Goal: Information Seeking & Learning: Learn about a topic

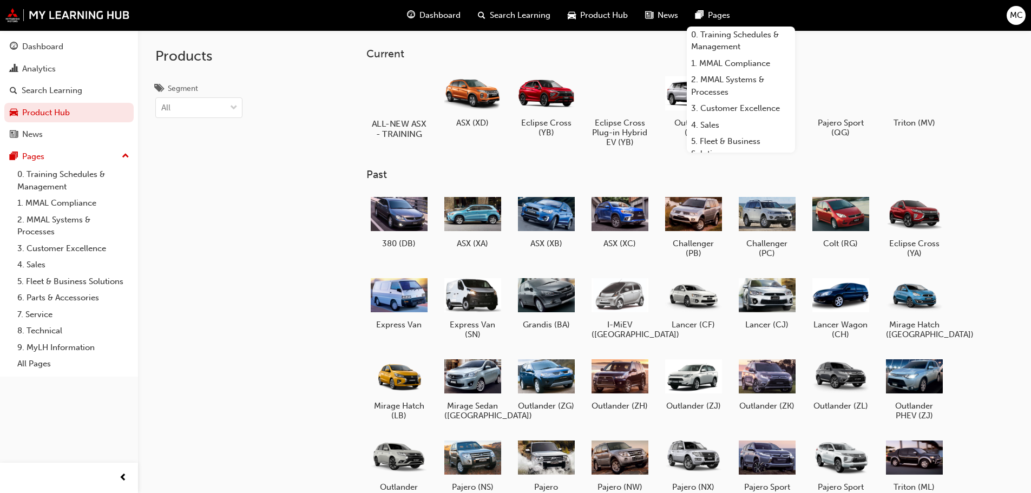
click at [399, 102] on div at bounding box center [398, 92] width 60 height 43
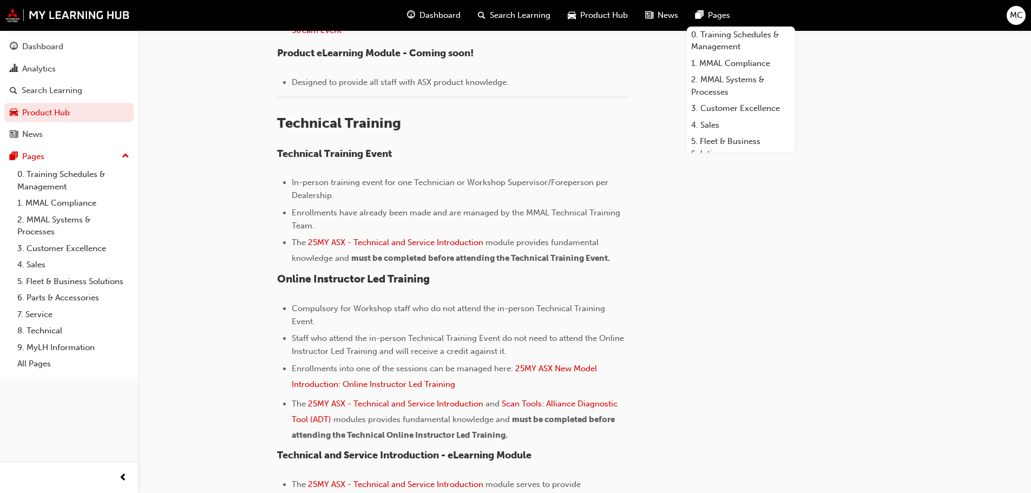
scroll to position [595, 0]
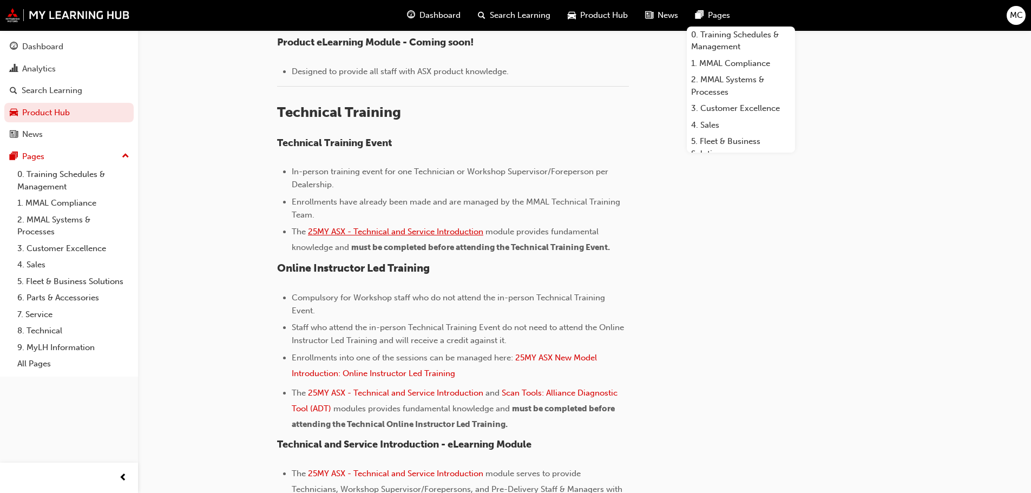
click at [371, 230] on span "25MY ASX - Technical and Service Introduction" at bounding box center [395, 232] width 175 height 10
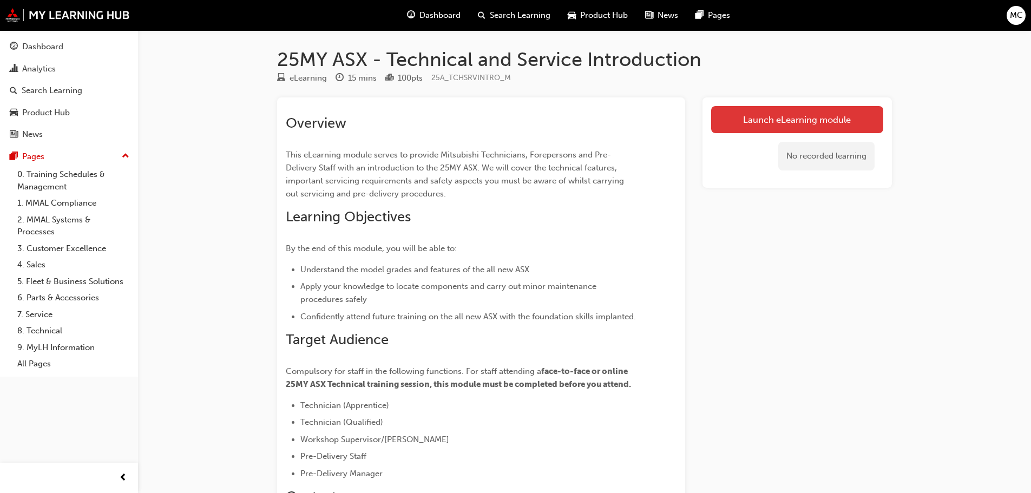
click at [788, 118] on link "Launch eLearning module" at bounding box center [797, 119] width 172 height 27
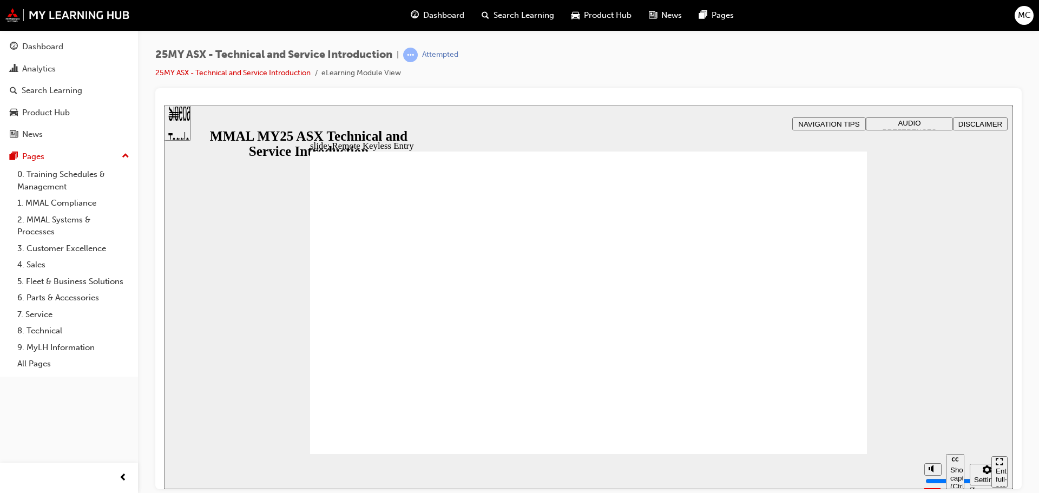
type input "20"
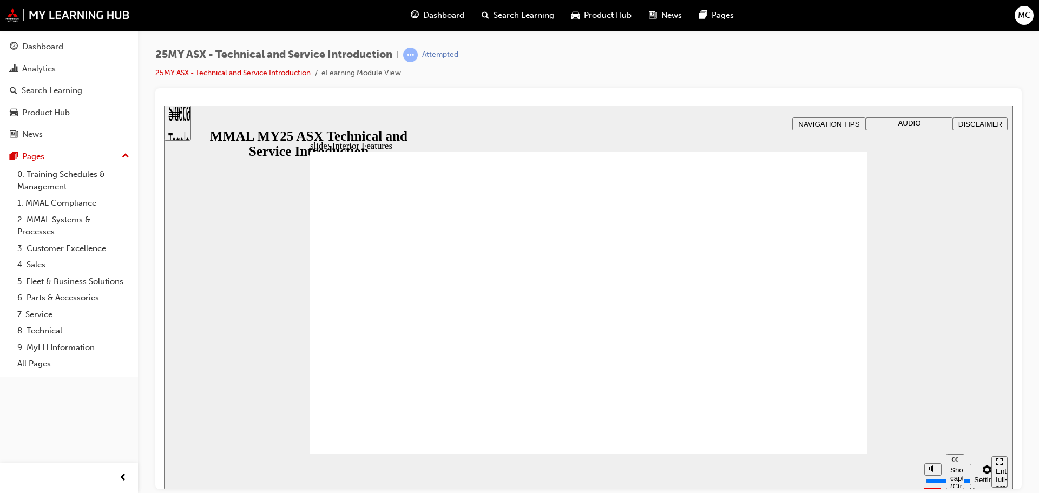
drag, startPoint x: 813, startPoint y: 443, endPoint x: 756, endPoint y: 370, distance: 92.6
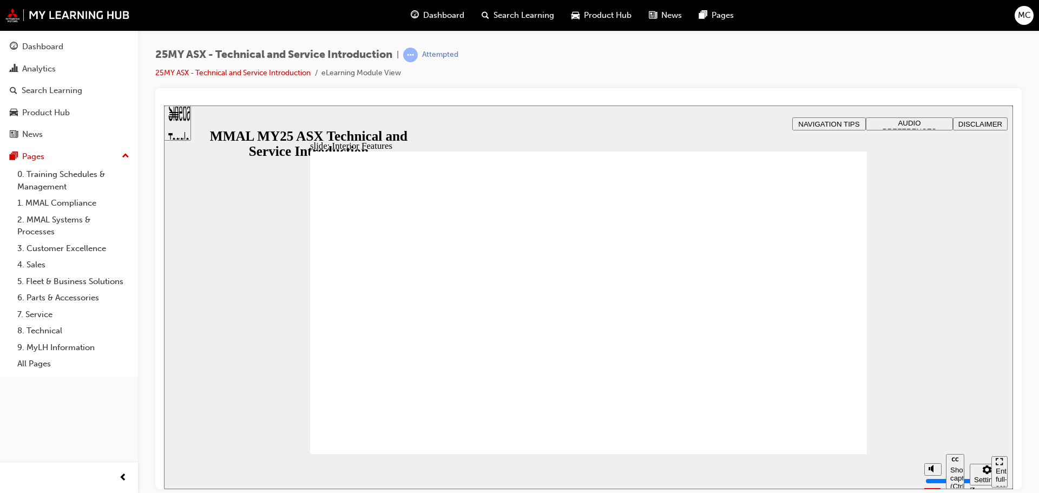
type input "8"
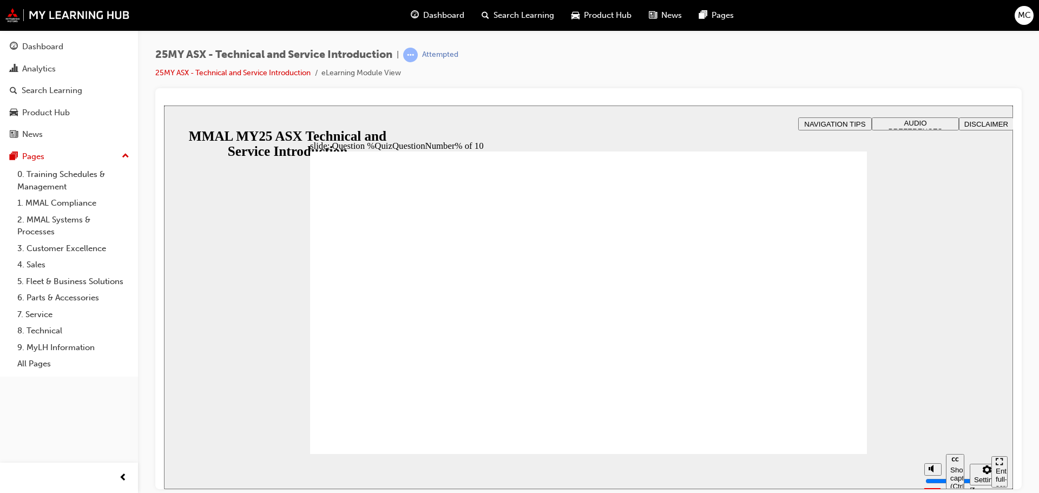
radio input "true"
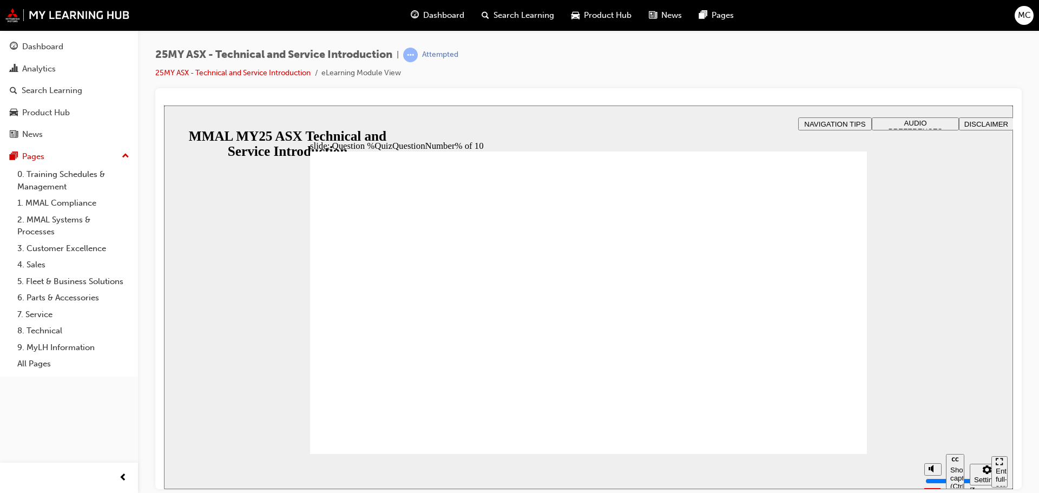
radio input "true"
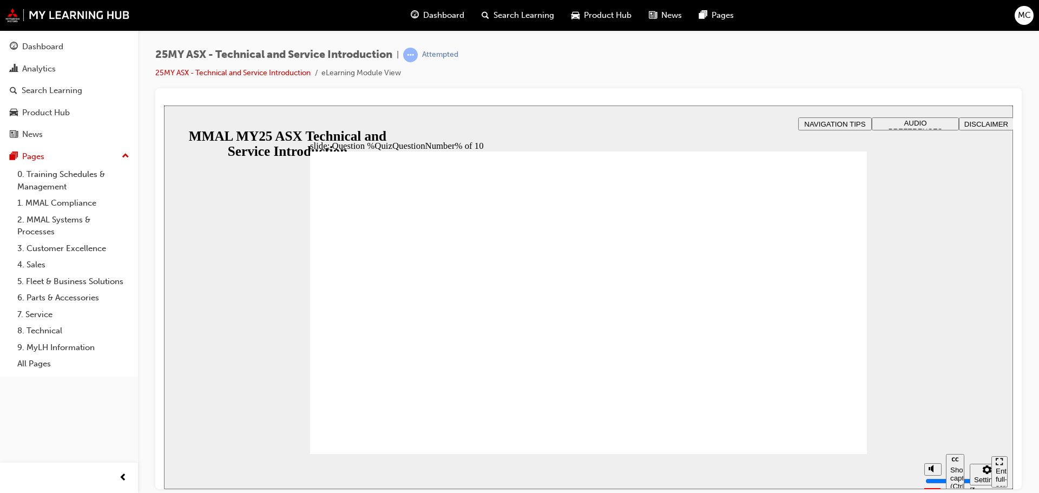
radio input "true"
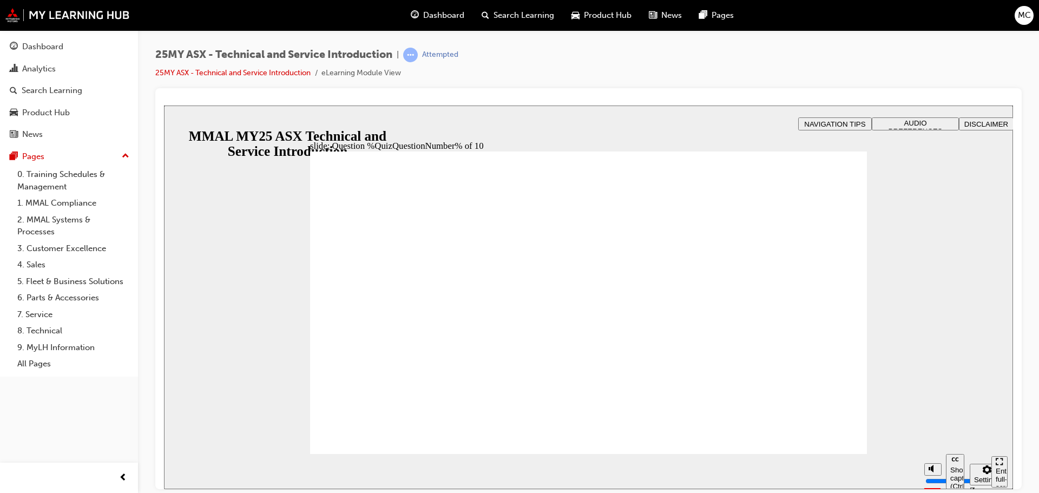
radio input "true"
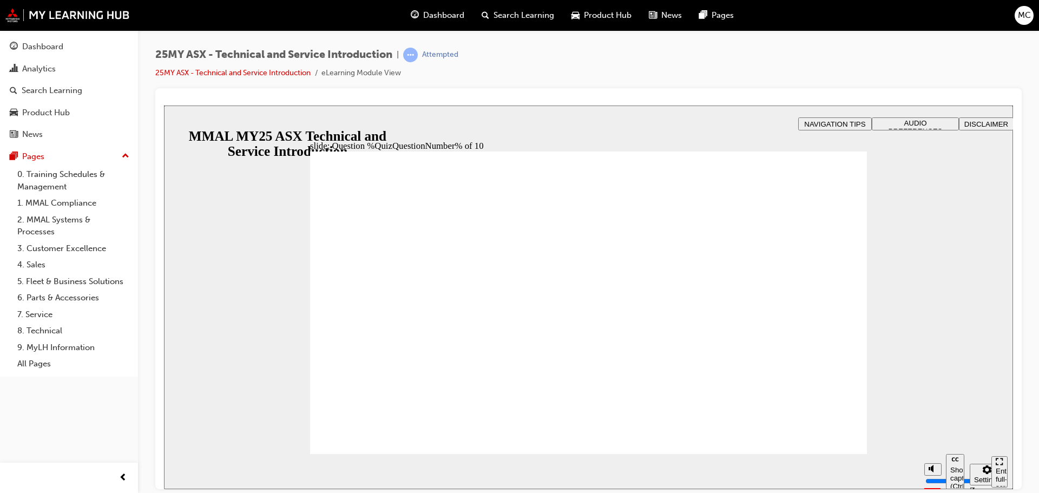
radio input "true"
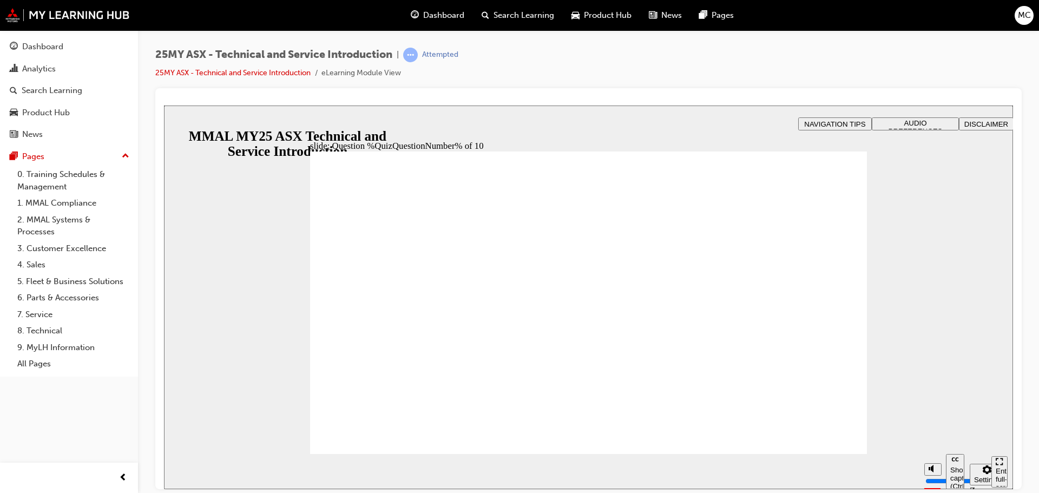
radio input "true"
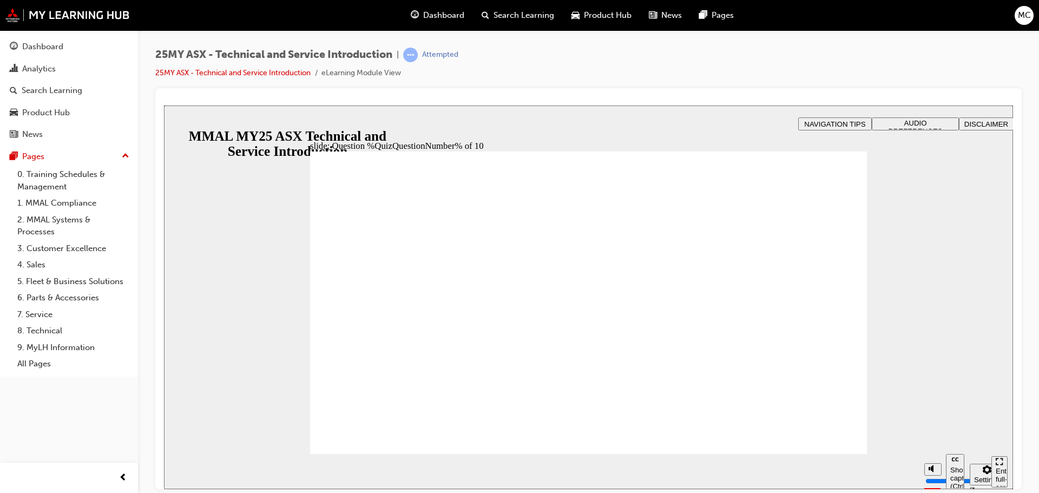
radio input "true"
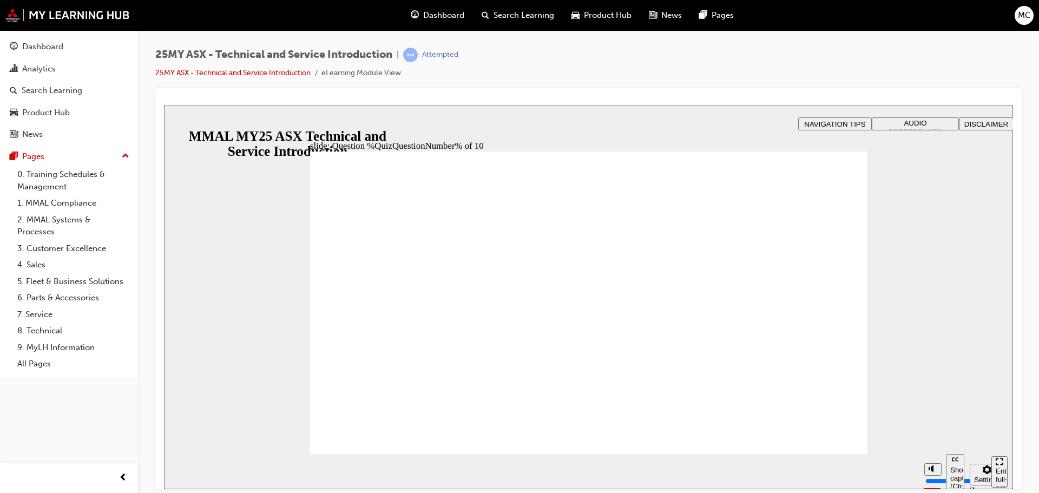
radio input "true"
drag, startPoint x: 436, startPoint y: 271, endPoint x: 430, endPoint y: 267, distance: 7.5
radio input "true"
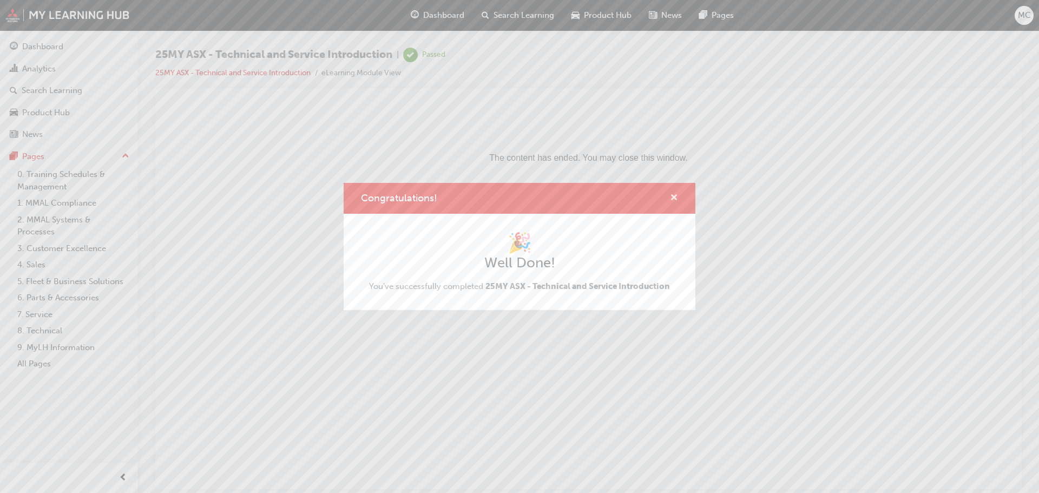
click at [672, 197] on span "cross-icon" at bounding box center [674, 199] width 8 height 10
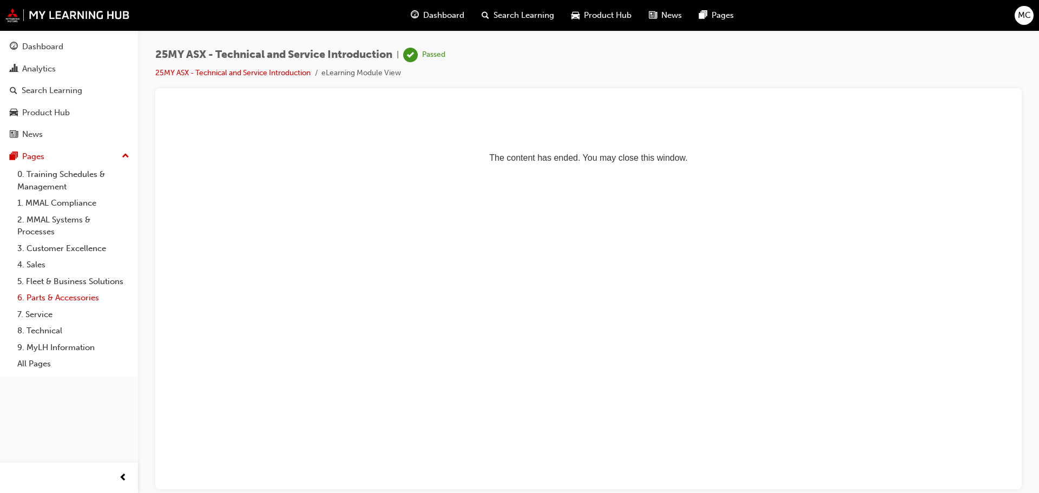
click at [47, 298] on link "6. Parts & Accessories" at bounding box center [73, 297] width 121 height 17
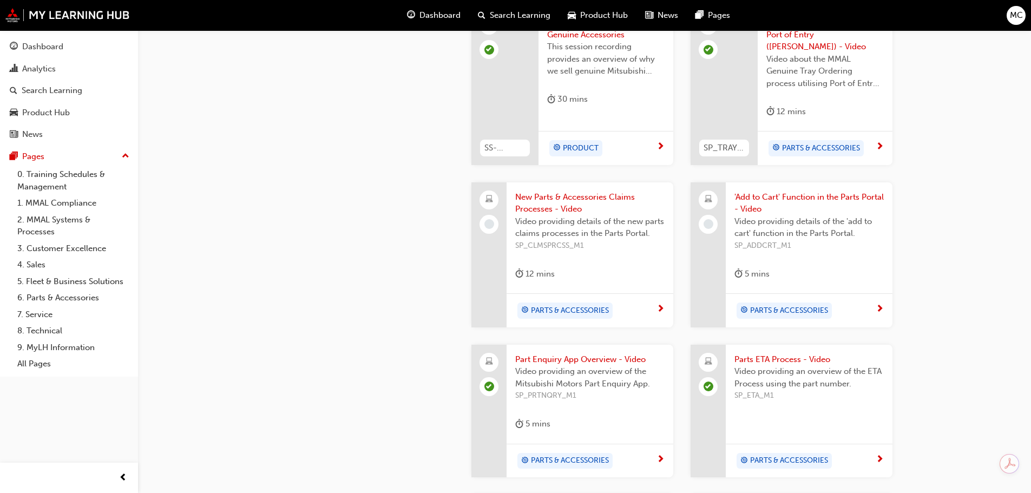
scroll to position [487, 0]
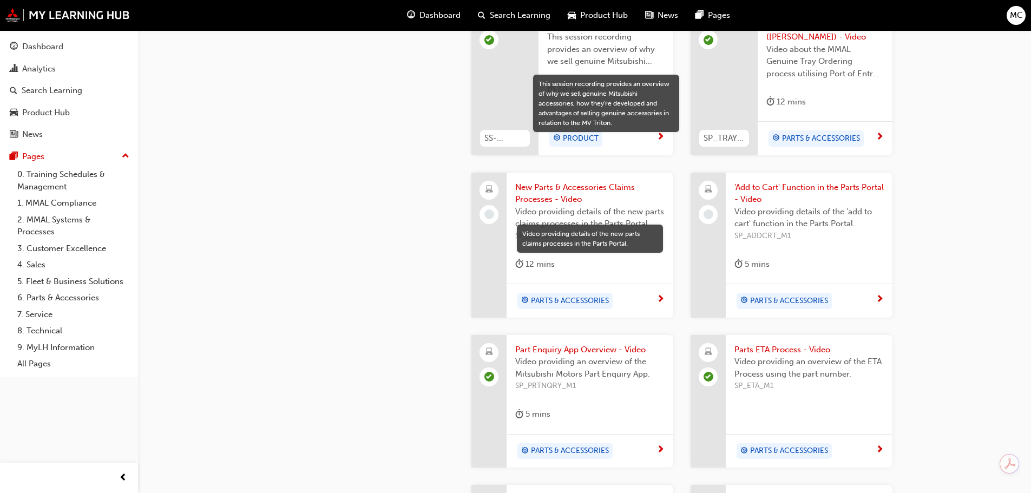
click at [603, 211] on span "Video providing details of the new parts claims processes in the Parts Portal." at bounding box center [589, 218] width 149 height 24
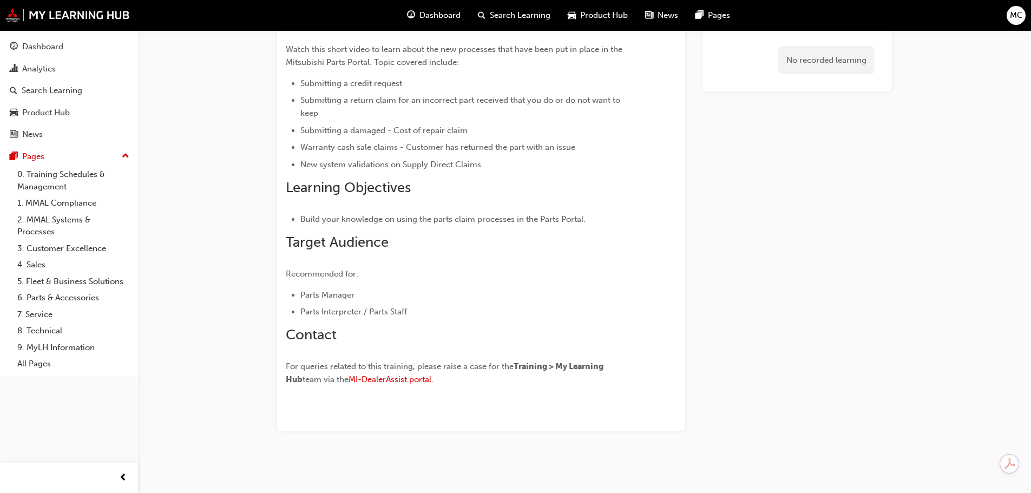
scroll to position [105, 0]
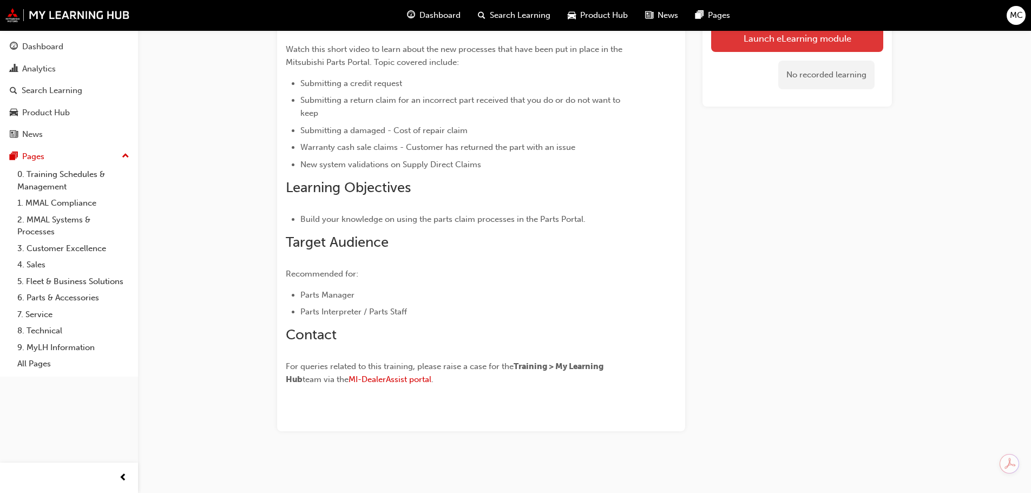
click at [785, 36] on link "Launch eLearning module" at bounding box center [797, 38] width 172 height 27
